Goal: Information Seeking & Learning: Check status

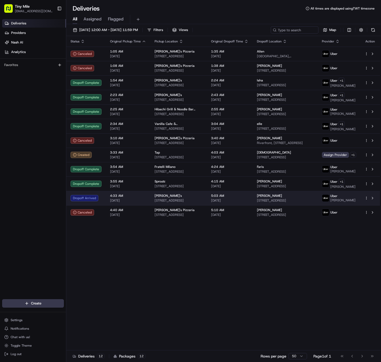
click at [374, 196] on td at bounding box center [371, 198] width 20 height 14
click at [374, 201] on button at bounding box center [373, 198] width 6 height 6
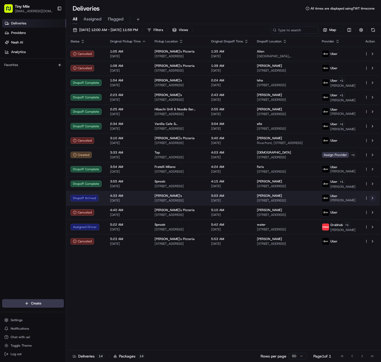
click at [374, 198] on button at bounding box center [373, 198] width 6 height 6
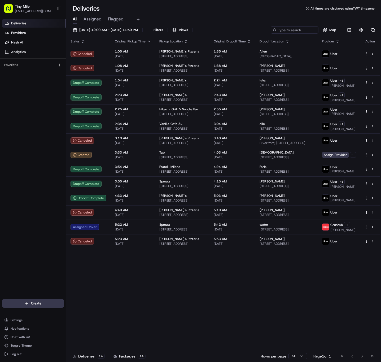
click at [189, 319] on div "Status Original Pickup Time Pickup Location Original Dropoff Time Dropoff Locat…" at bounding box center [223, 193] width 314 height 315
click at [179, 286] on div "Status Original Pickup Time Pickup Location Original Dropoff Time Dropoff Locat…" at bounding box center [223, 193] width 314 height 315
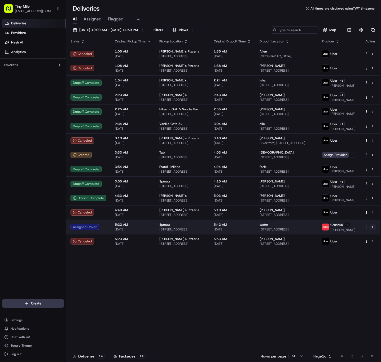
click at [373, 230] on button at bounding box center [373, 227] width 6 height 6
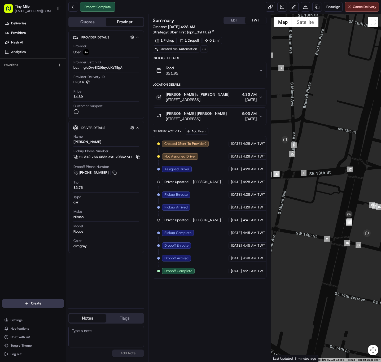
click at [248, 51] on div "1 Pickup 1 Dropoff 0.2 mi Created via Automation" at bounding box center [210, 45] width 114 height 16
click at [249, 70] on div "Food $21.92" at bounding box center [207, 70] width 103 height 11
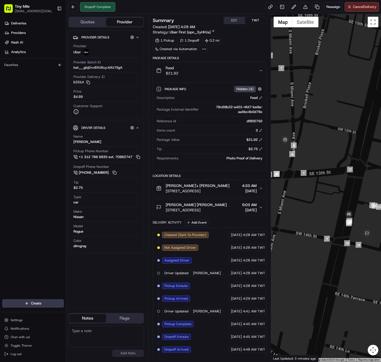
click at [258, 71] on div "Food $21.92" at bounding box center [207, 70] width 103 height 11
